Goal: Register for event/course

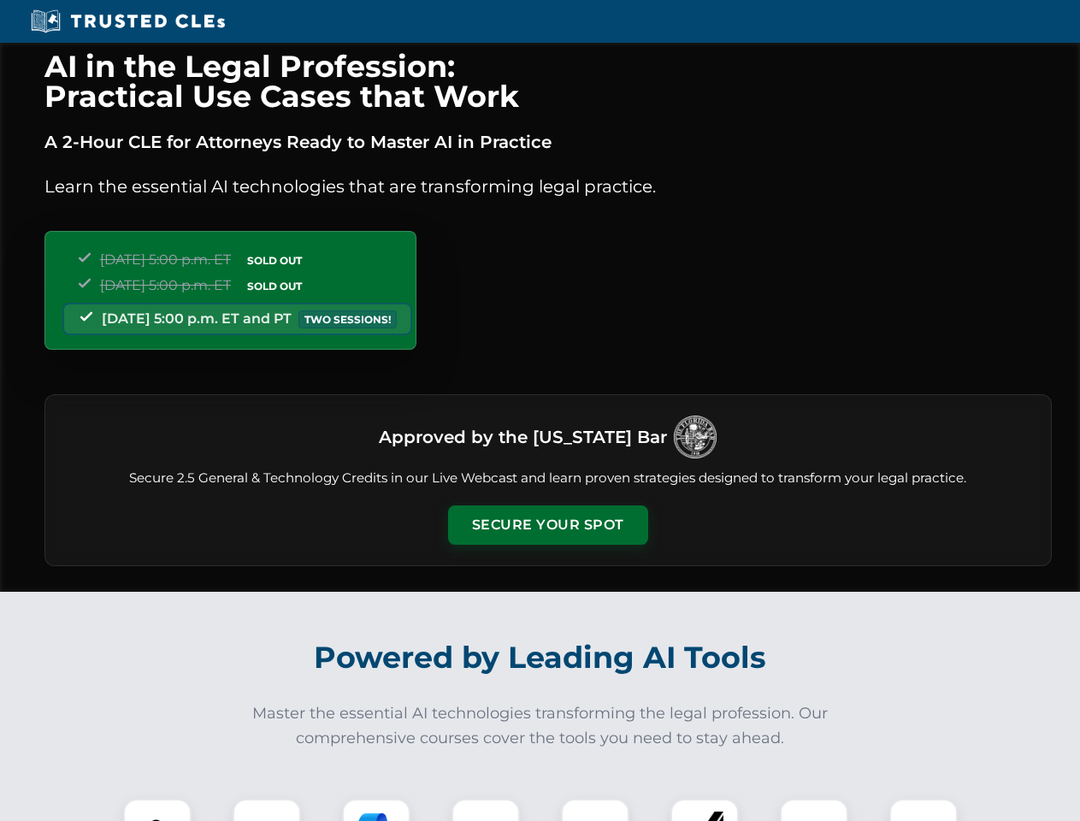
click at [547, 525] on button "Secure Your Spot" at bounding box center [548, 524] width 200 height 39
click at [157, 810] on img at bounding box center [158, 833] width 50 height 50
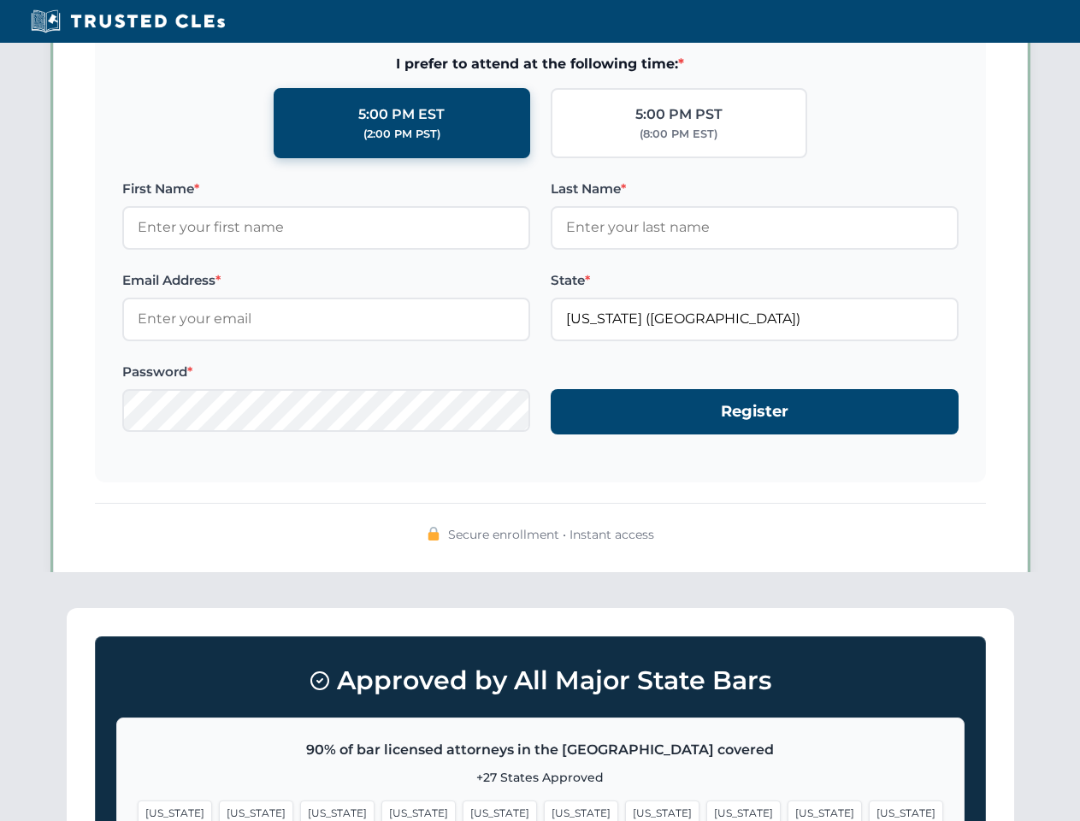
click at [625, 810] on span "[US_STATE]" at bounding box center [662, 812] width 74 height 25
click at [787, 810] on span "[US_STATE]" at bounding box center [824, 812] width 74 height 25
